Goal: Contribute content: Contribute content

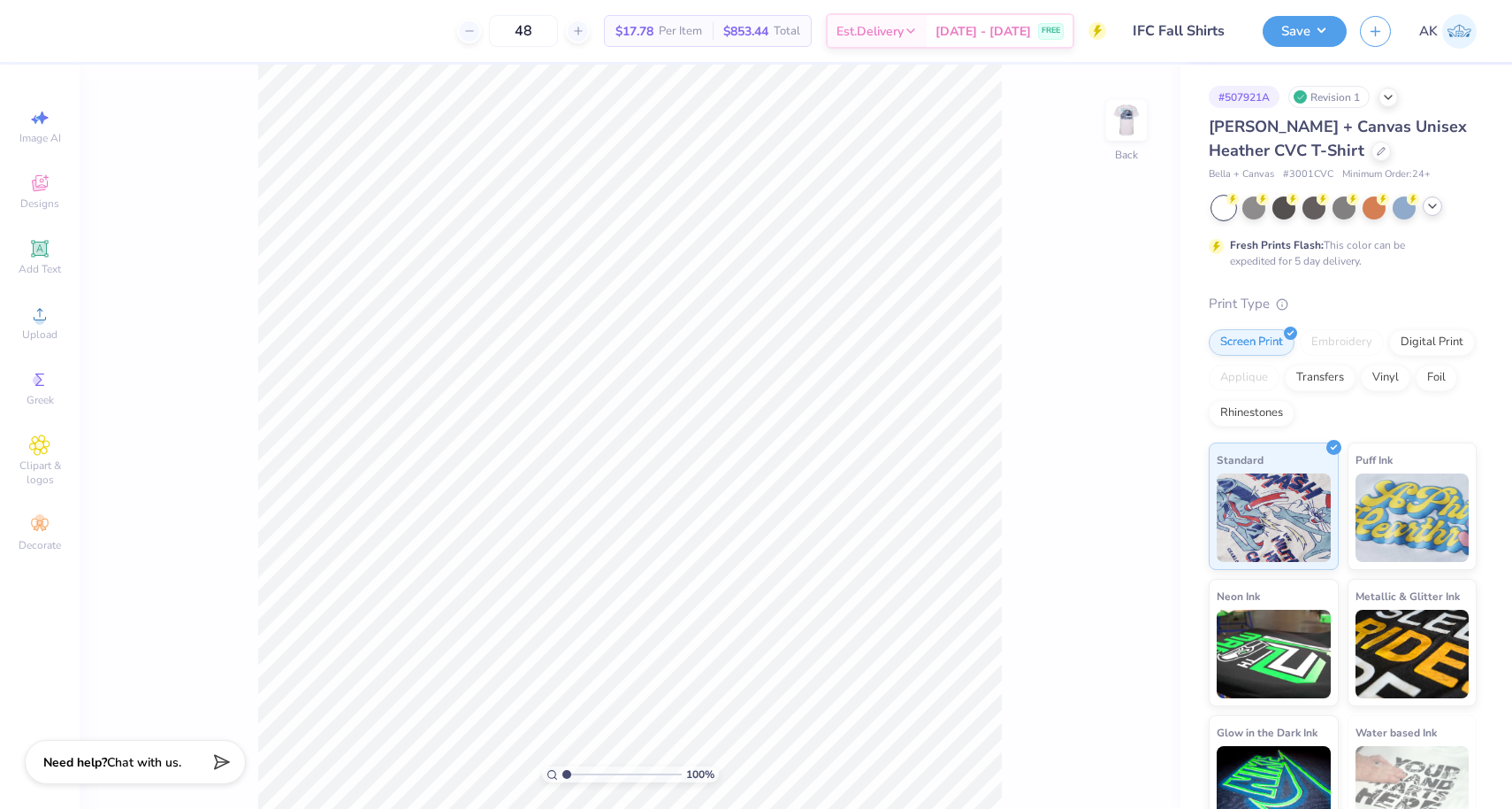
click at [1434, 210] on icon at bounding box center [1433, 205] width 14 height 14
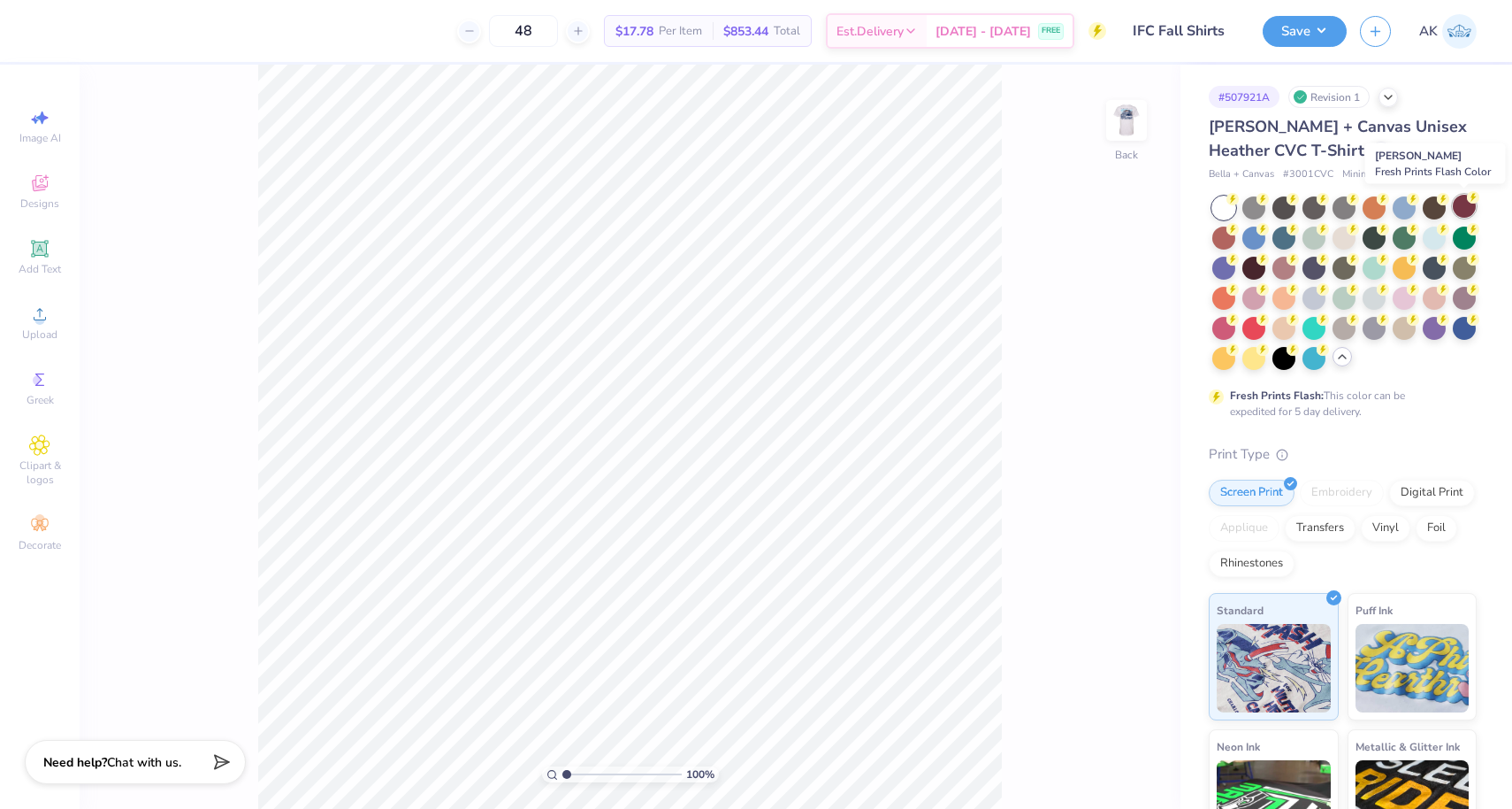
click at [1459, 212] on div at bounding box center [1465, 206] width 23 height 23
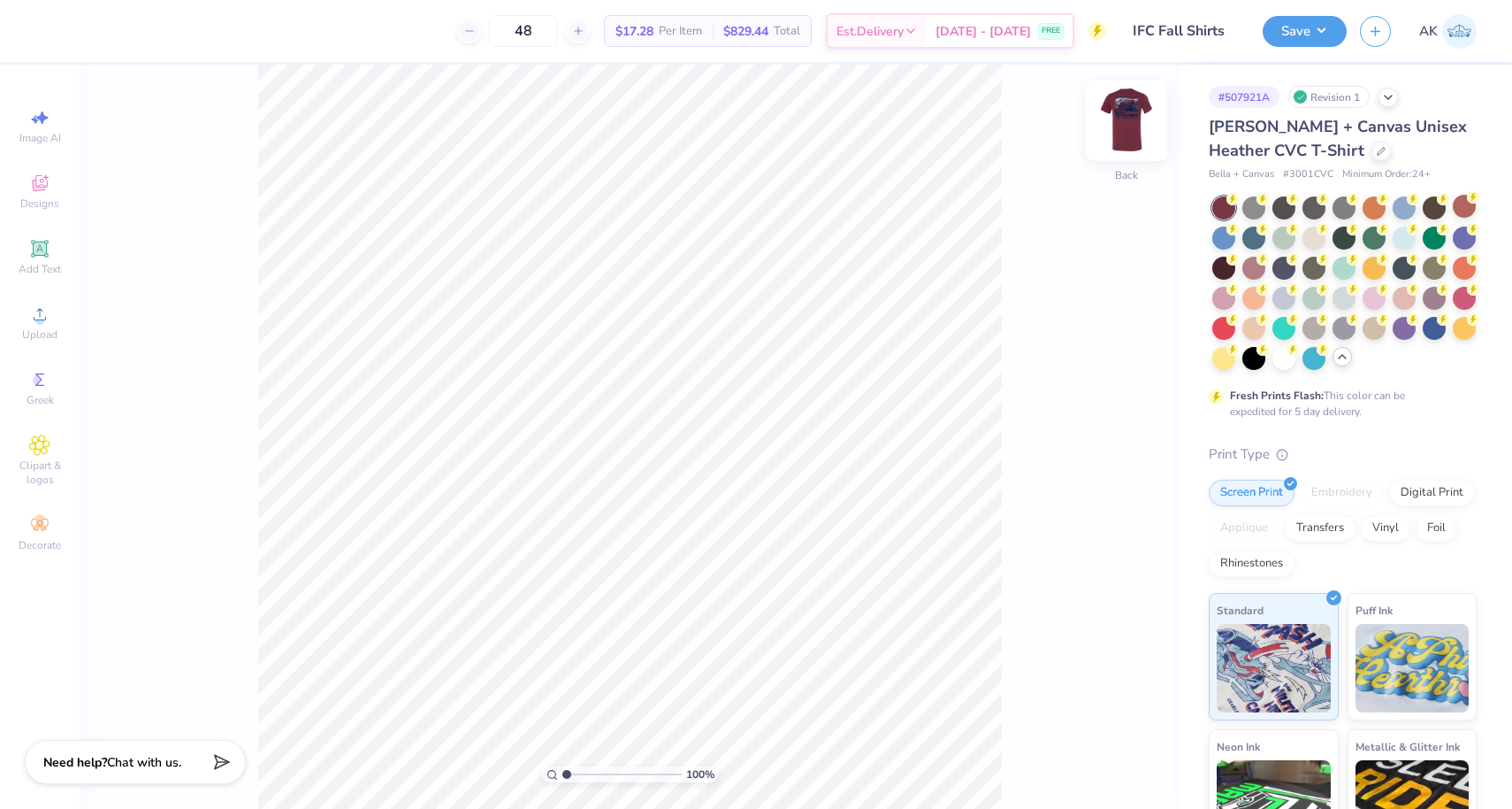
click at [1140, 123] on img at bounding box center [1127, 120] width 70 height 70
click at [38, 27] on div at bounding box center [47, 28] width 24 height 24
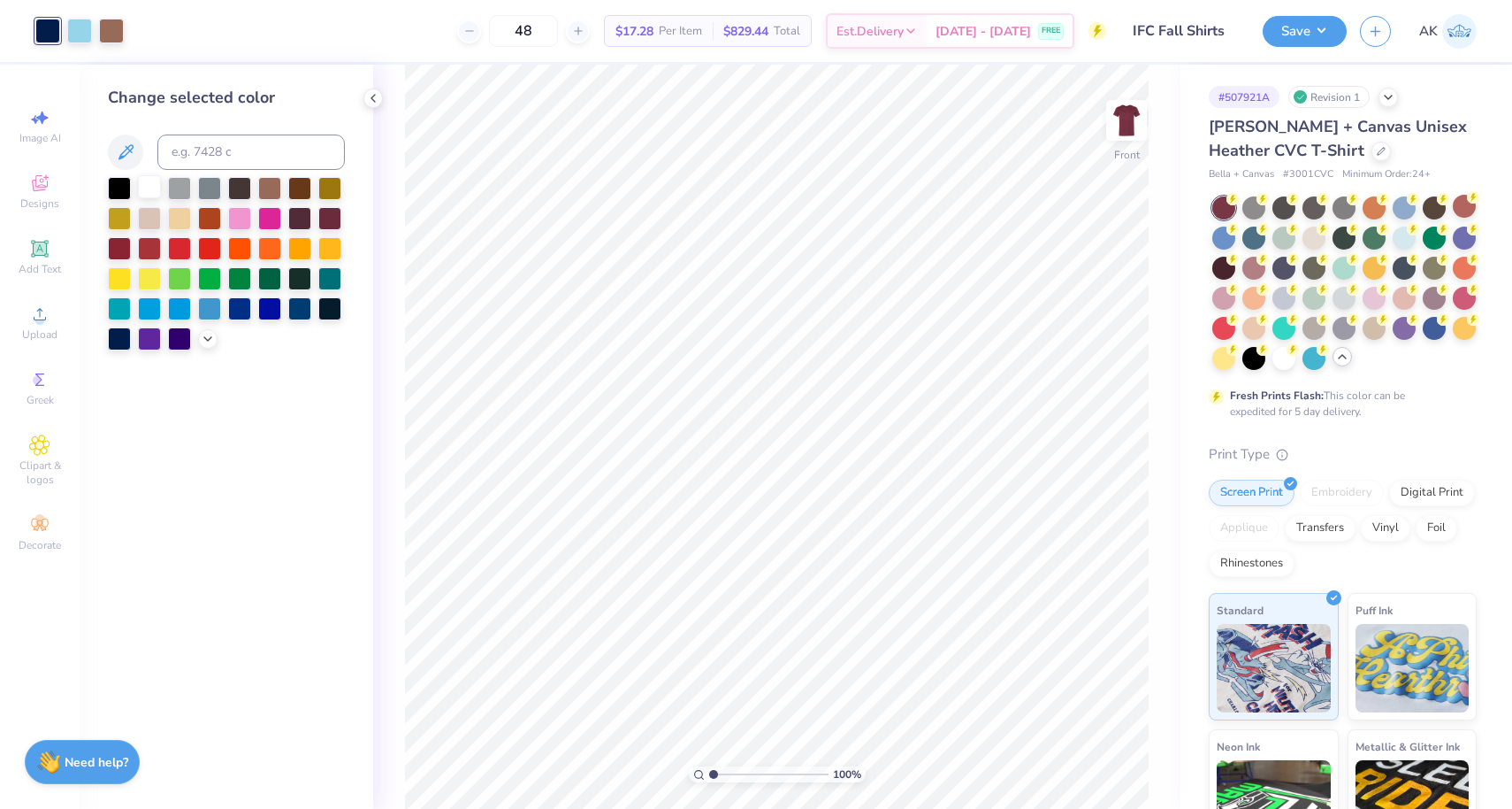
click at [149, 186] on div at bounding box center [150, 187] width 23 height 23
click at [73, 35] on div at bounding box center [79, 28] width 24 height 24
click at [117, 226] on div at bounding box center [119, 217] width 23 height 23
click at [117, 224] on div at bounding box center [119, 217] width 23 height 23
click at [1287, 35] on button "Save" at bounding box center [1305, 29] width 84 height 31
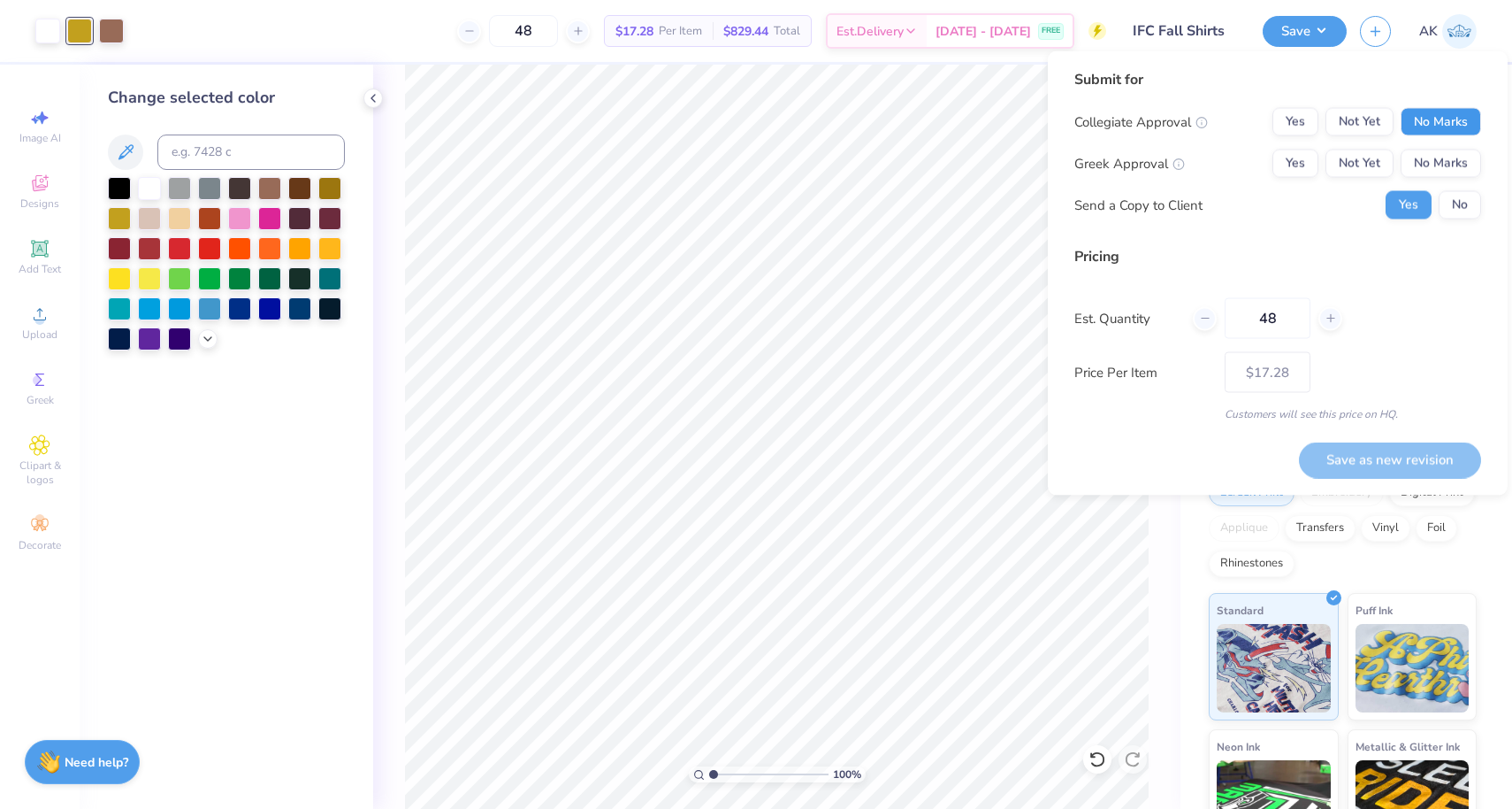
click at [1406, 126] on button "No Marks" at bounding box center [1441, 121] width 80 height 28
click at [1270, 121] on div "Collegiate Approval Yes Not Yet No Marks" at bounding box center [1278, 121] width 407 height 28
click at [1288, 121] on button "Yes" at bounding box center [1295, 121] width 46 height 28
click at [1418, 162] on button "No Marks" at bounding box center [1441, 163] width 80 height 28
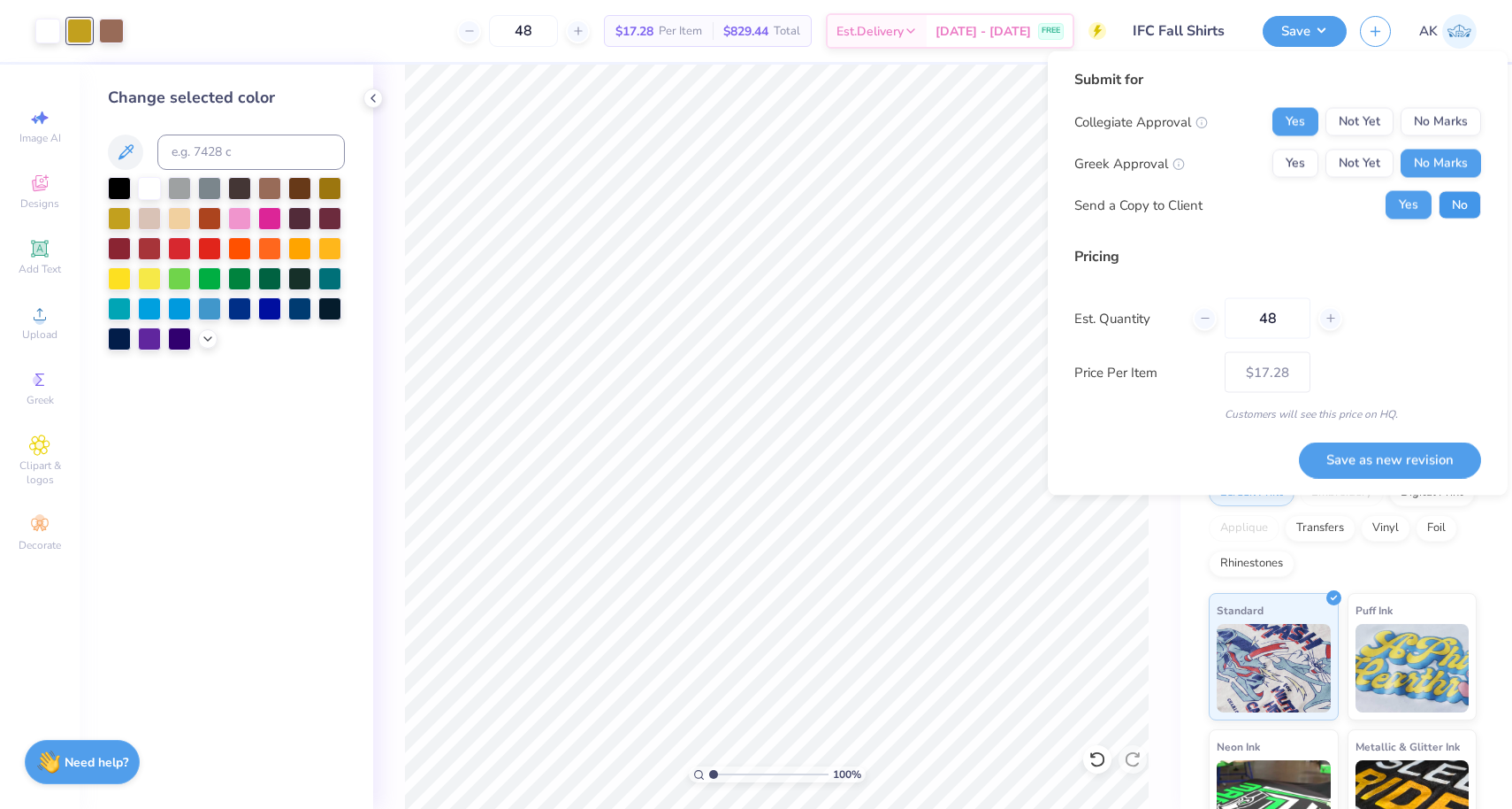
click at [1446, 201] on button "No" at bounding box center [1459, 204] width 42 height 28
click at [1348, 457] on button "Save as new revision" at bounding box center [1390, 459] width 182 height 36
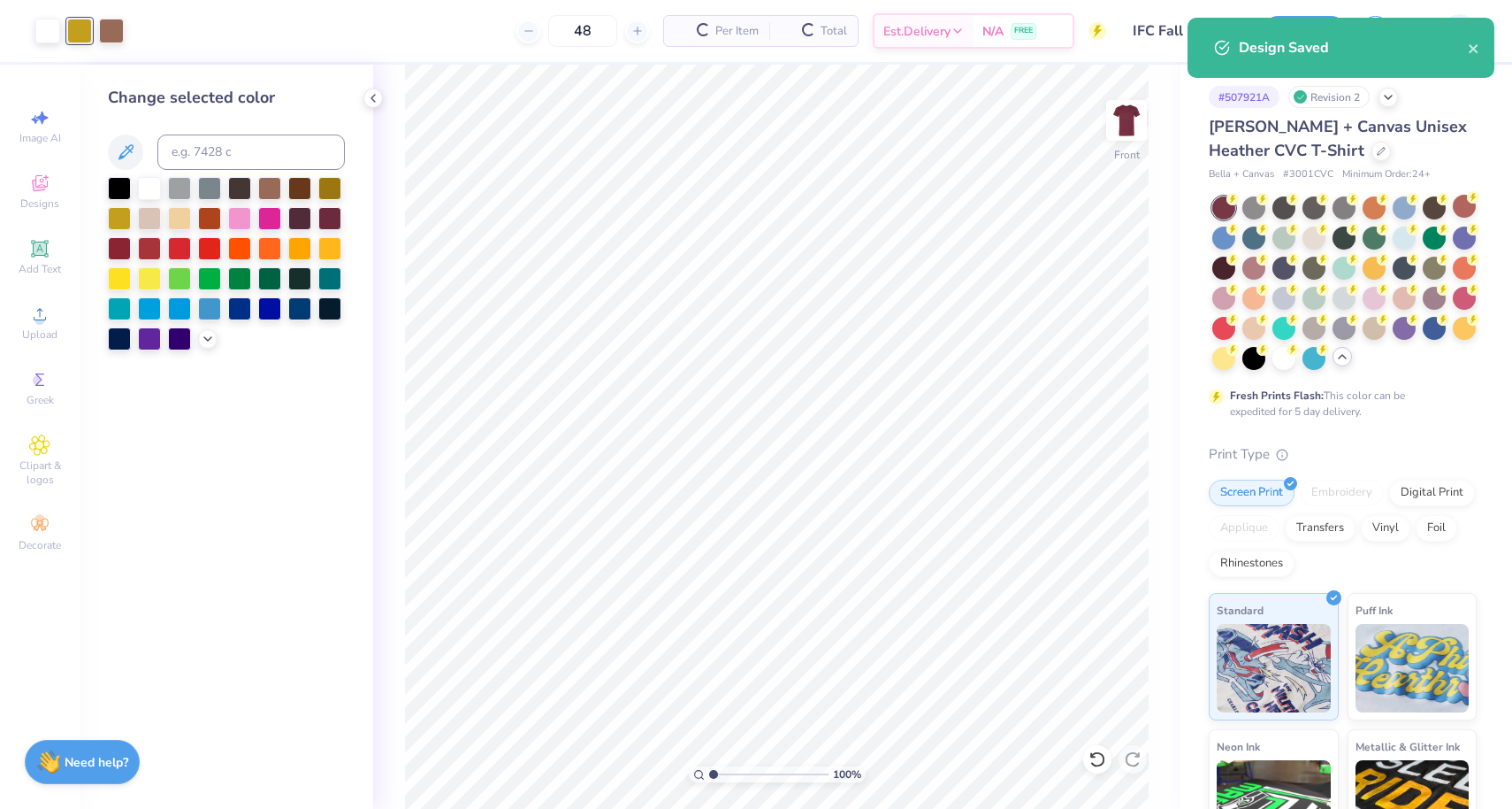
type input "– –"
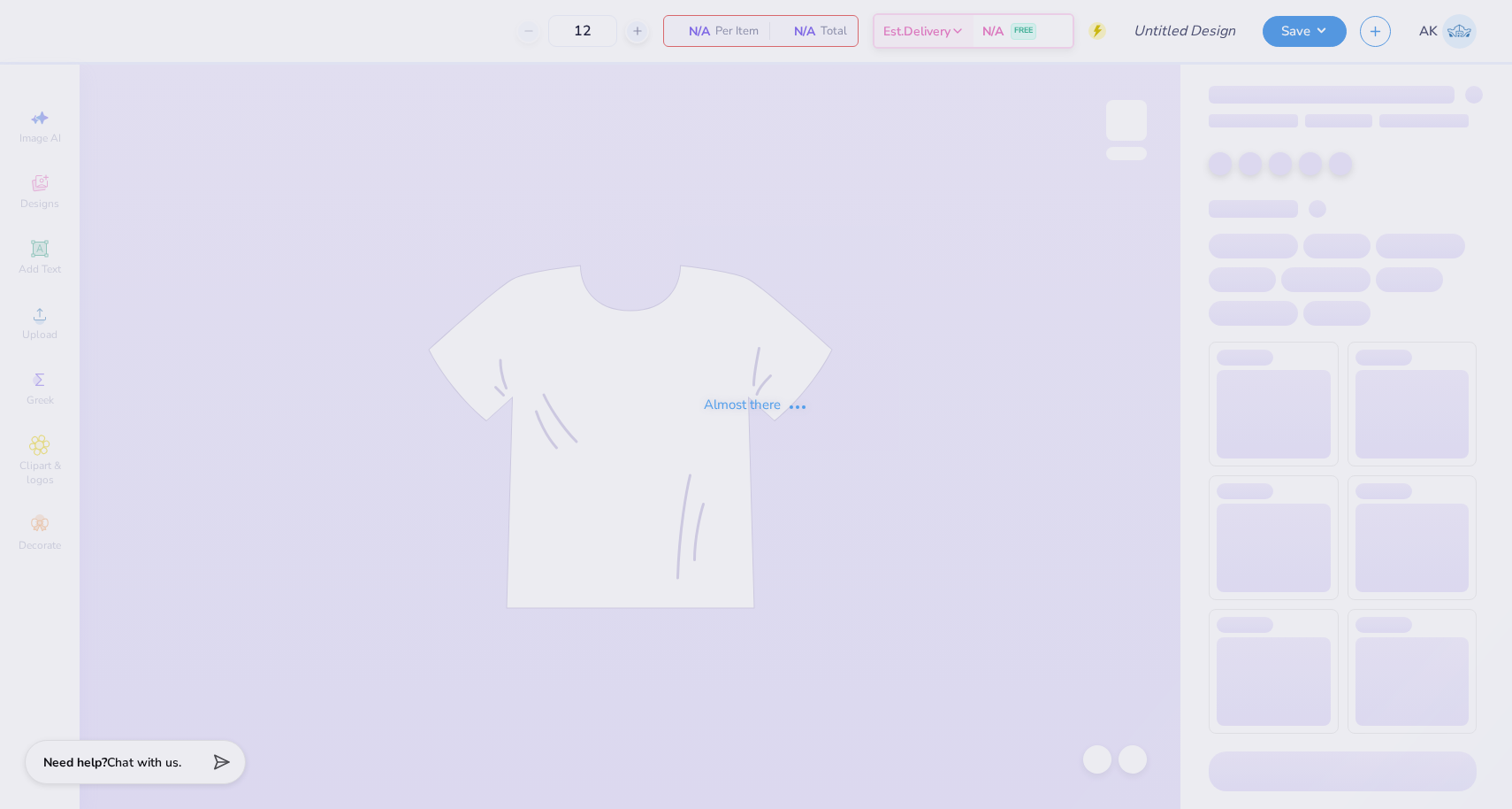
type input "IFC Fall Shirts"
type input "48"
